Goal: Task Accomplishment & Management: Manage account settings

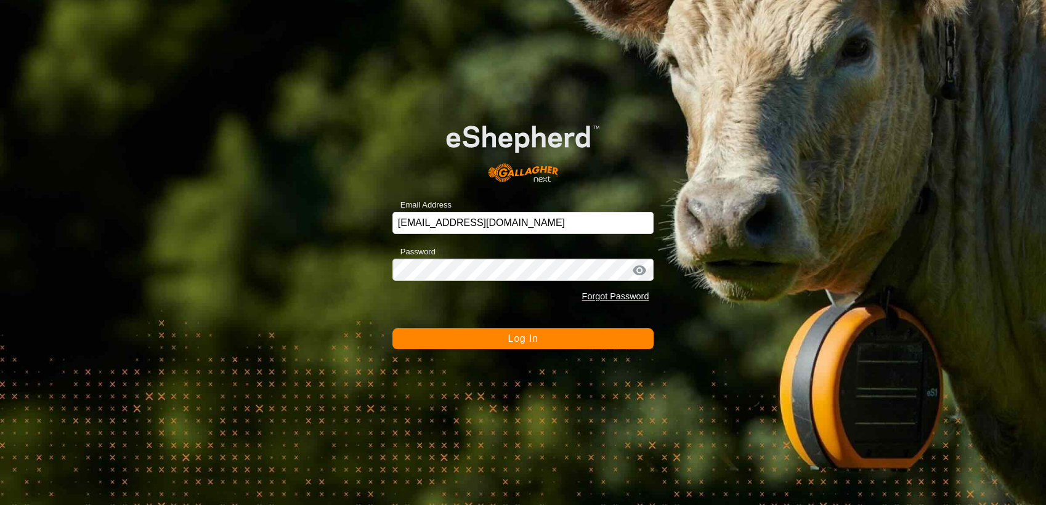
click at [572, 328] on form "Email Address jimsedge@gmail.com Password Forgot Password Log In" at bounding box center [523, 227] width 262 height 246
click at [565, 343] on button "Log In" at bounding box center [523, 338] width 262 height 21
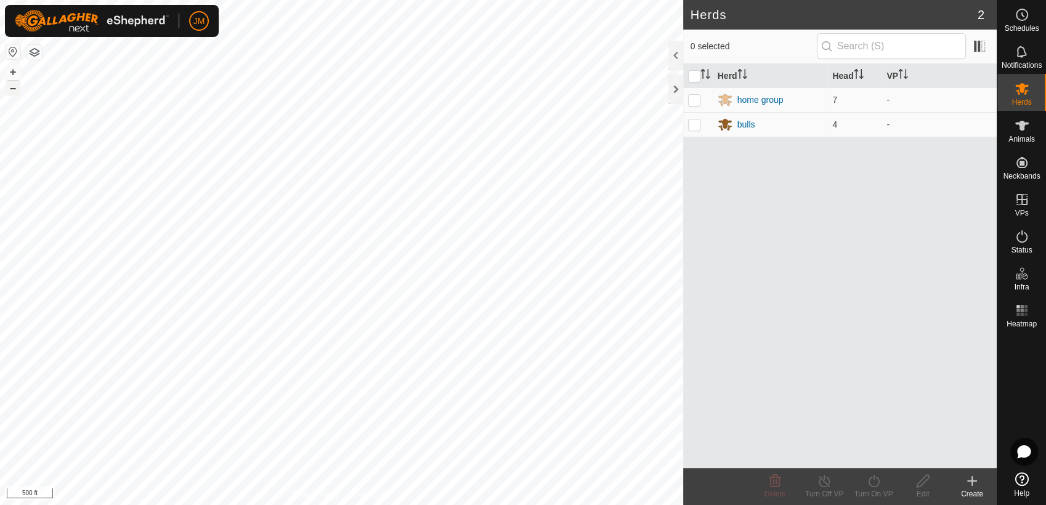
click at [18, 93] on button "–" at bounding box center [13, 88] width 15 height 15
click at [19, 76] on button "+" at bounding box center [13, 72] width 15 height 15
click at [10, 69] on button "+" at bounding box center [13, 72] width 15 height 15
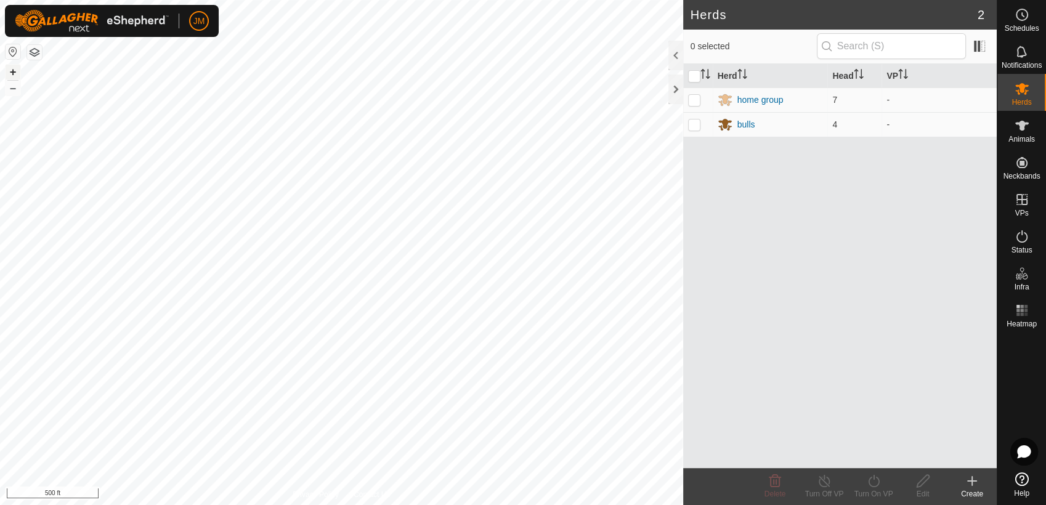
click at [10, 69] on button "+" at bounding box center [13, 72] width 15 height 15
click at [12, 86] on button "–" at bounding box center [13, 88] width 15 height 15
click at [14, 86] on button "–" at bounding box center [13, 88] width 15 height 15
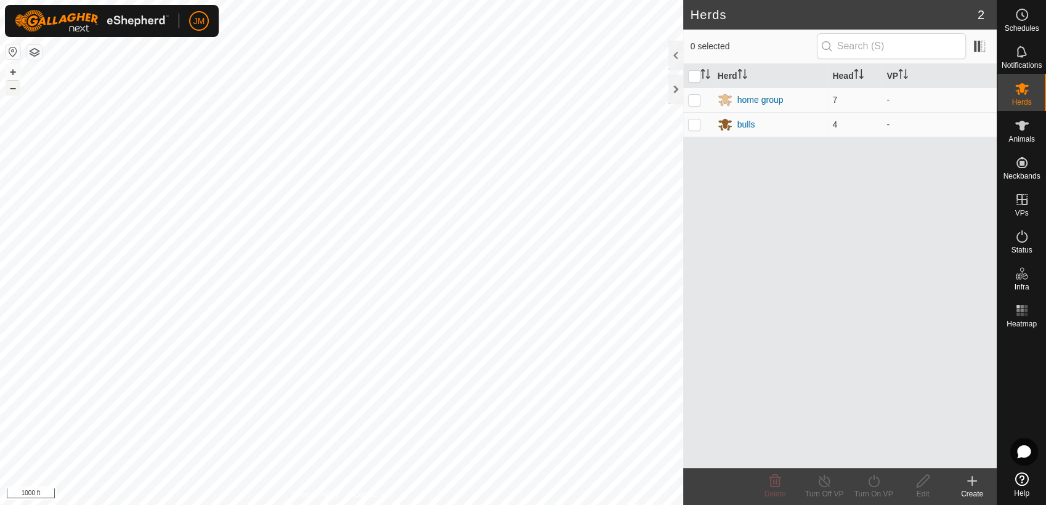
click at [14, 86] on button "–" at bounding box center [13, 88] width 15 height 15
click at [15, 89] on button "–" at bounding box center [13, 88] width 15 height 15
click at [17, 73] on button "+" at bounding box center [13, 72] width 15 height 15
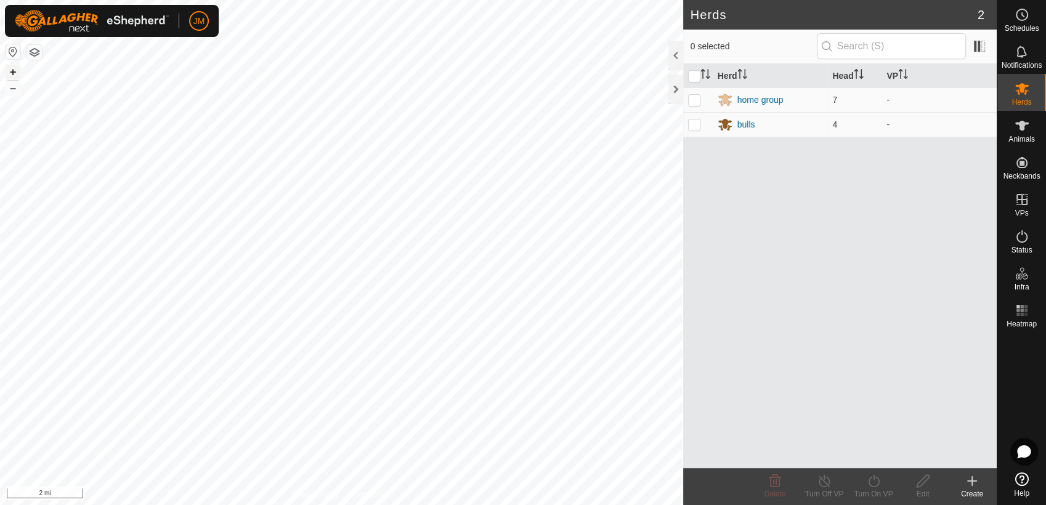
click at [17, 73] on button "+" at bounding box center [13, 72] width 15 height 15
click at [14, 73] on button "+" at bounding box center [13, 72] width 15 height 15
click at [11, 86] on button "–" at bounding box center [13, 88] width 15 height 15
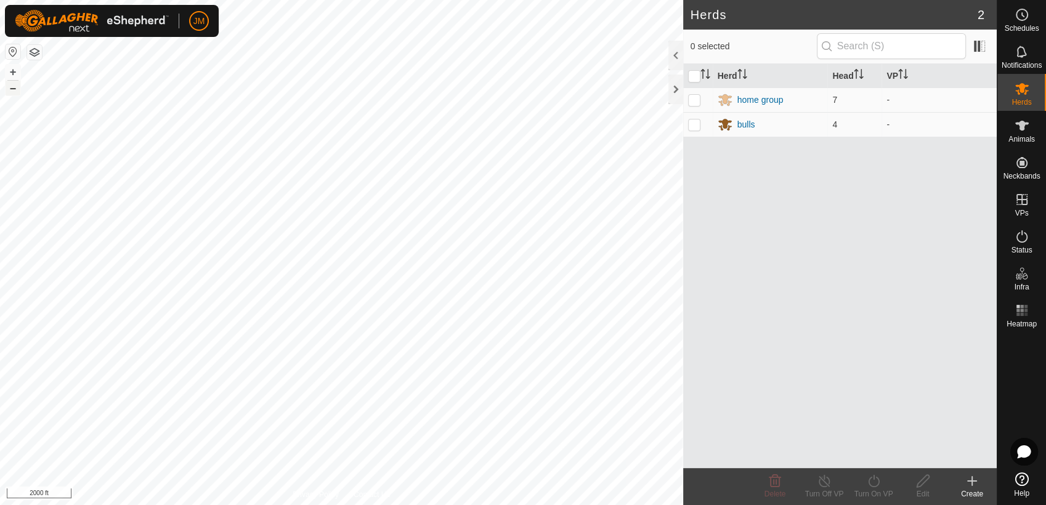
click at [11, 86] on button "–" at bounding box center [13, 88] width 15 height 15
click at [9, 71] on button "+" at bounding box center [13, 72] width 15 height 15
click at [15, 70] on button "+" at bounding box center [13, 72] width 15 height 15
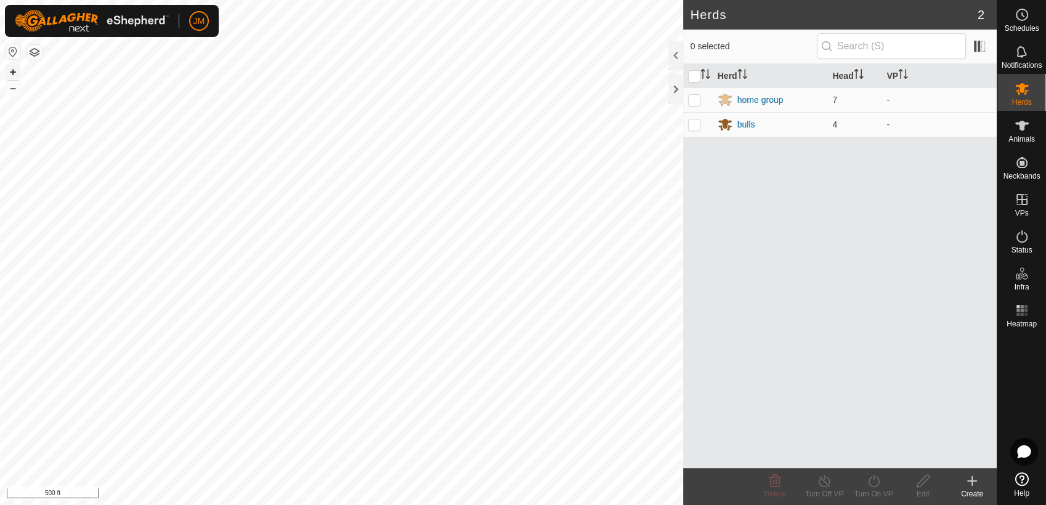
click at [10, 73] on button "+" at bounding box center [13, 72] width 15 height 15
click at [356, 0] on html "JM Schedules Notifications Herds Animals Neckbands VPs Status Infra Heatmap Hel…" at bounding box center [523, 252] width 1046 height 505
click at [14, 96] on div "+ – ⇧ i 1000 ft" at bounding box center [341, 252] width 683 height 505
click at [15, 91] on button "–" at bounding box center [13, 88] width 15 height 15
click at [283, 0] on html "JM Schedules Notifications Herds Animals Neckbands VPs Status Infra Heatmap Hel…" at bounding box center [523, 252] width 1046 height 505
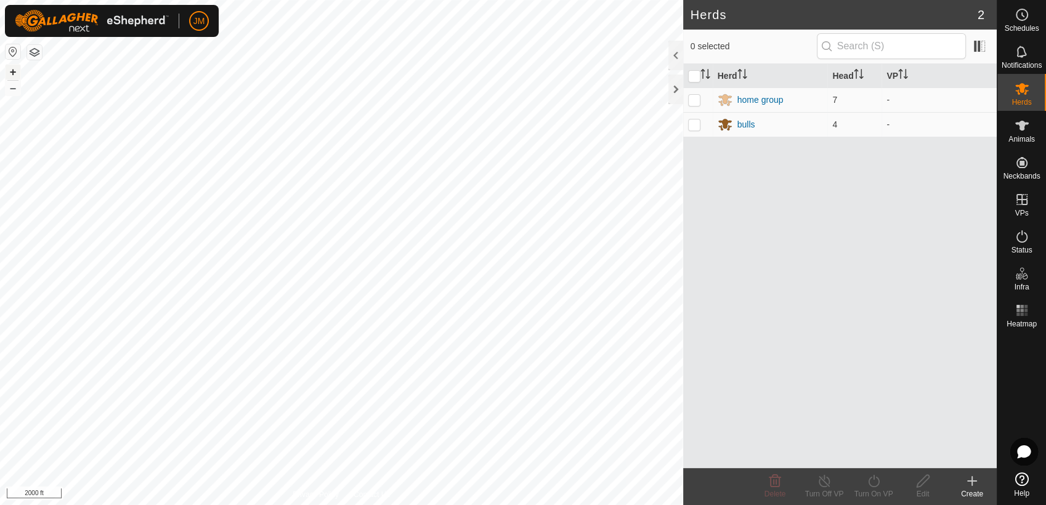
click at [14, 74] on button "+" at bounding box center [13, 72] width 15 height 15
click at [10, 68] on button "+" at bounding box center [13, 72] width 15 height 15
click at [32, 51] on button "button" at bounding box center [34, 52] width 15 height 15
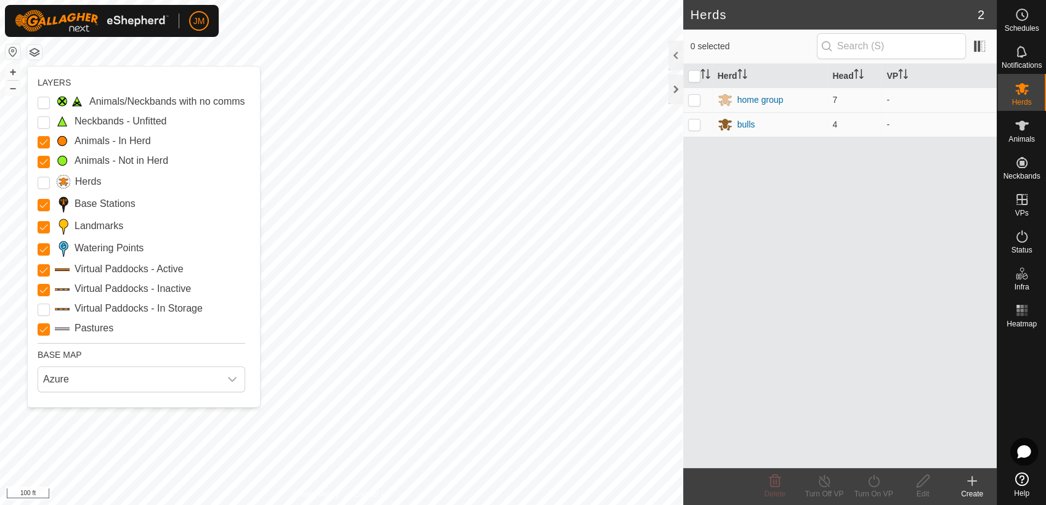
click at [32, 51] on button "button" at bounding box center [34, 52] width 15 height 15
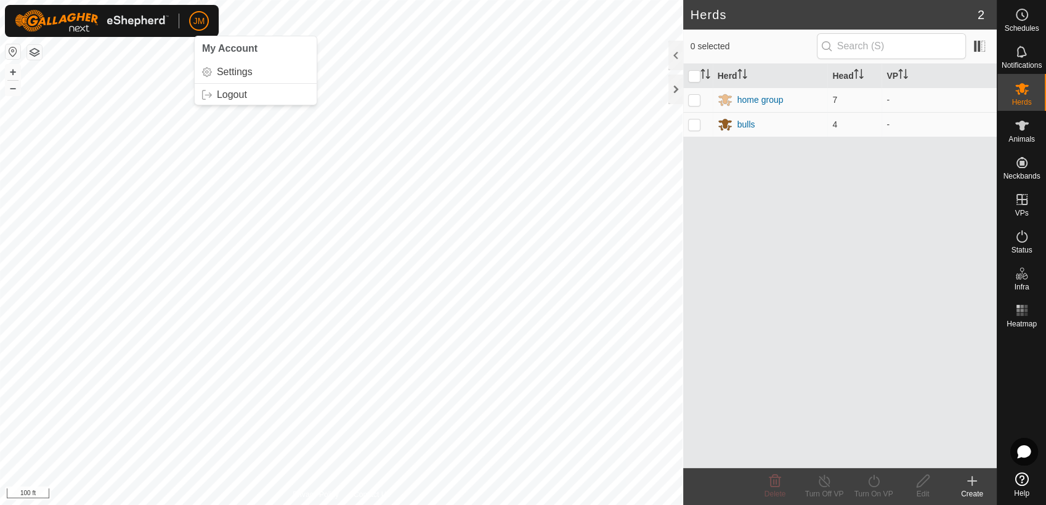
click at [198, 17] on span "JM" at bounding box center [199, 21] width 12 height 13
click at [232, 71] on link "Settings" at bounding box center [256, 72] width 122 height 20
click at [10, 91] on button "–" at bounding box center [13, 88] width 15 height 15
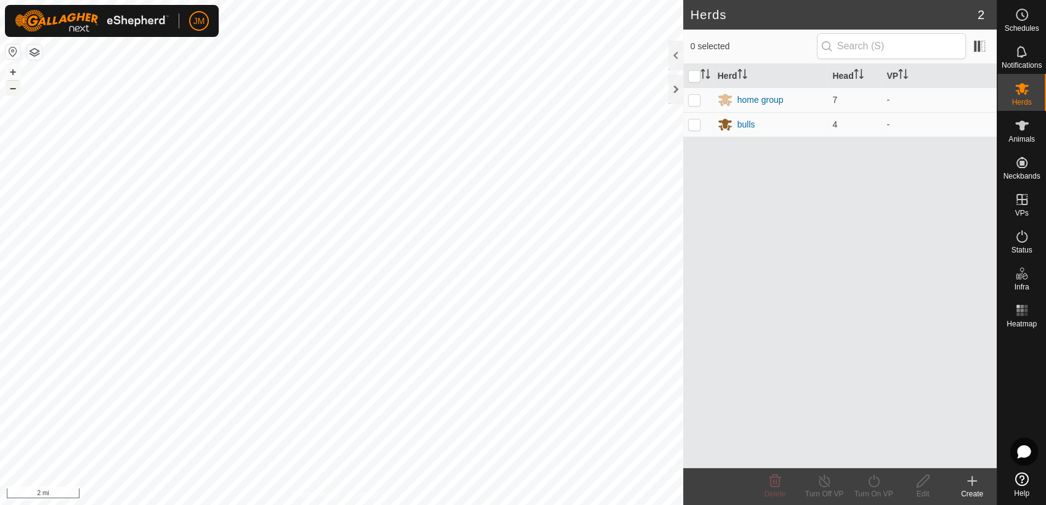
click at [10, 91] on button "–" at bounding box center [13, 88] width 15 height 15
click at [13, 75] on button "+" at bounding box center [13, 72] width 15 height 15
click at [13, 69] on button "+" at bounding box center [13, 72] width 15 height 15
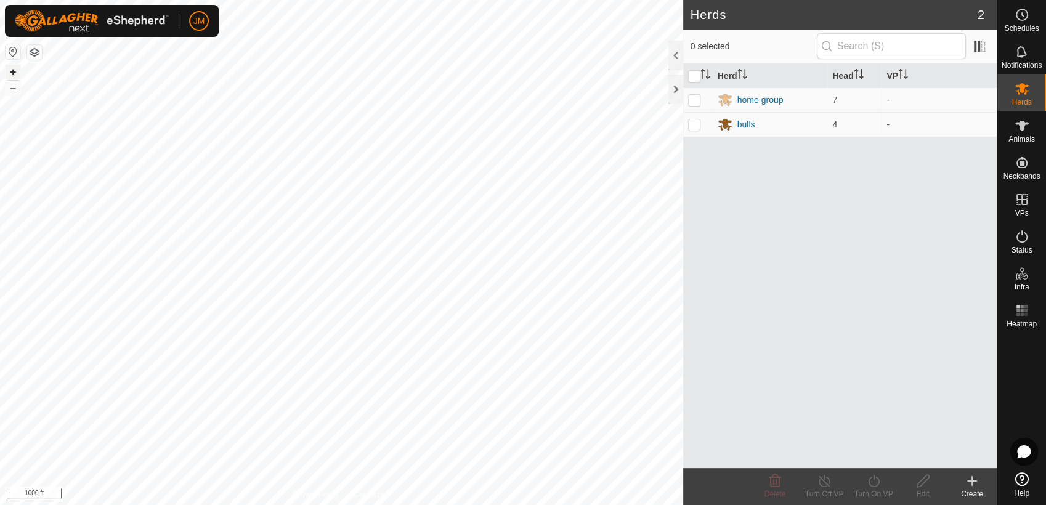
click at [13, 74] on button "+" at bounding box center [13, 72] width 15 height 15
click at [675, 87] on div at bounding box center [676, 90] width 15 height 30
